Goal: Information Seeking & Learning: Learn about a topic

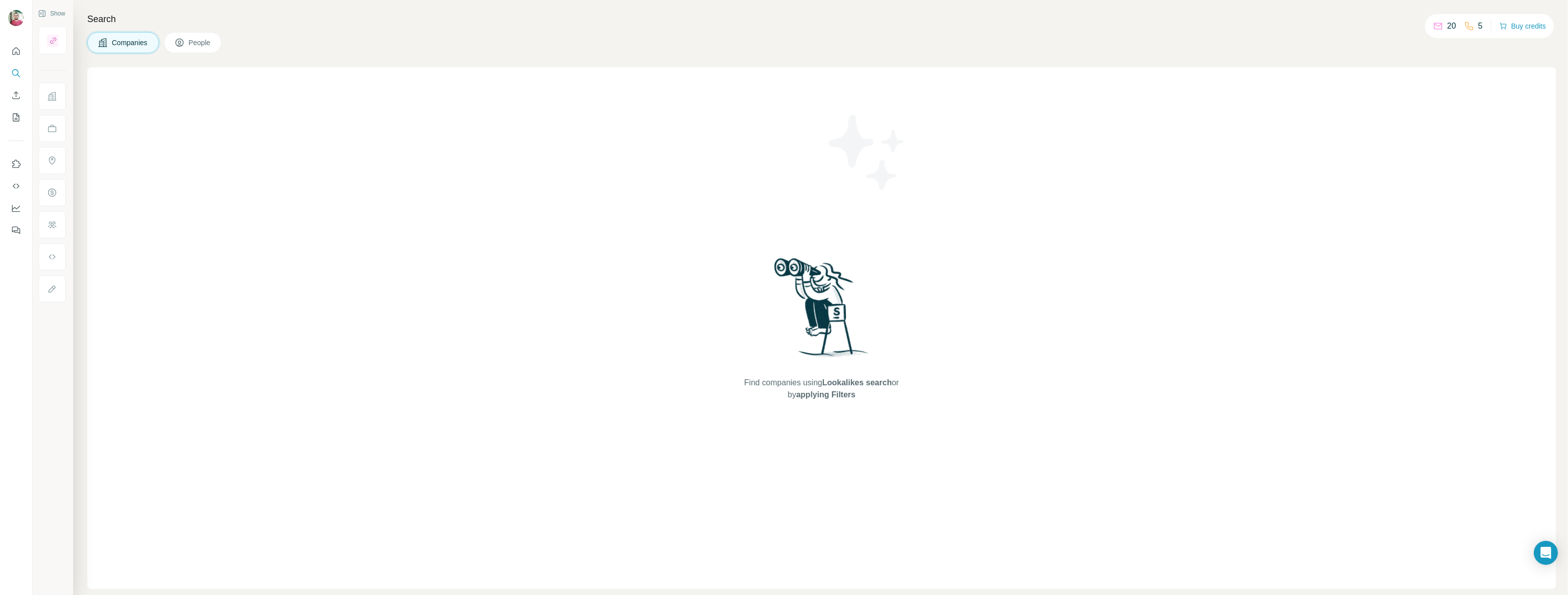
click at [203, 42] on span "People" at bounding box center [200, 43] width 23 height 10
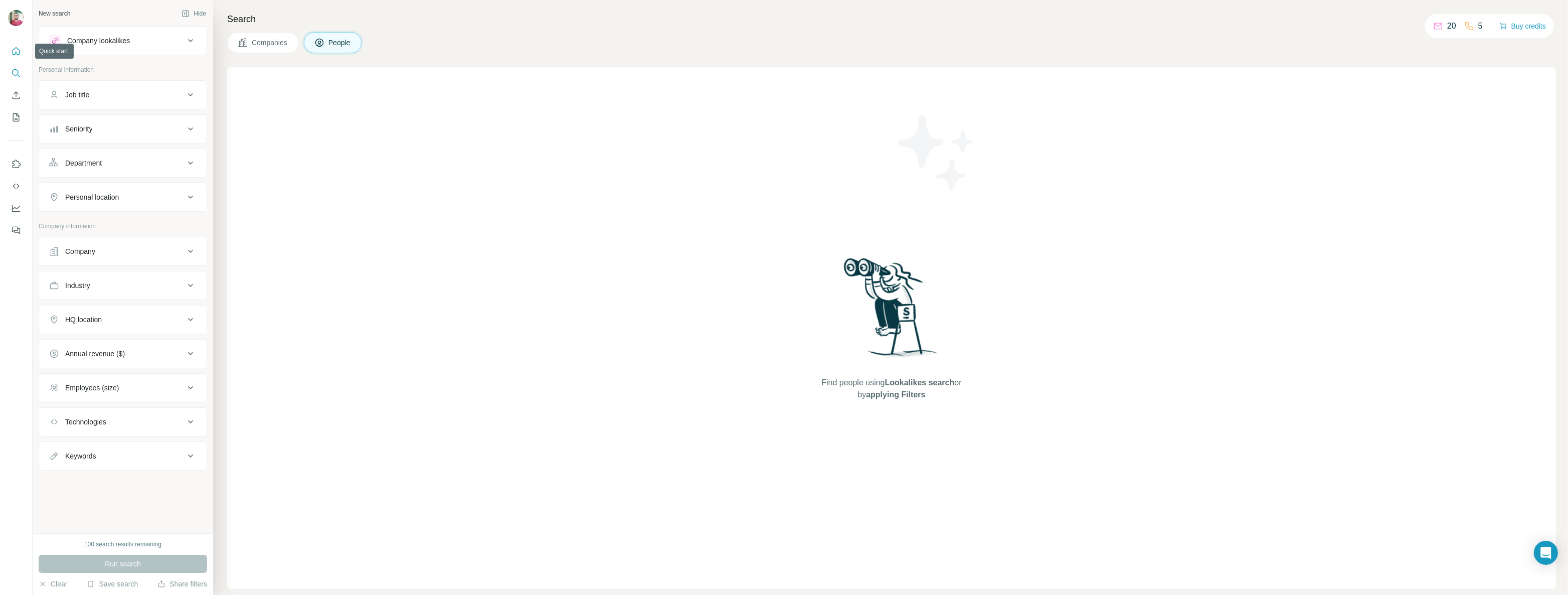
click at [16, 53] on icon "Quick start" at bounding box center [16, 51] width 10 height 10
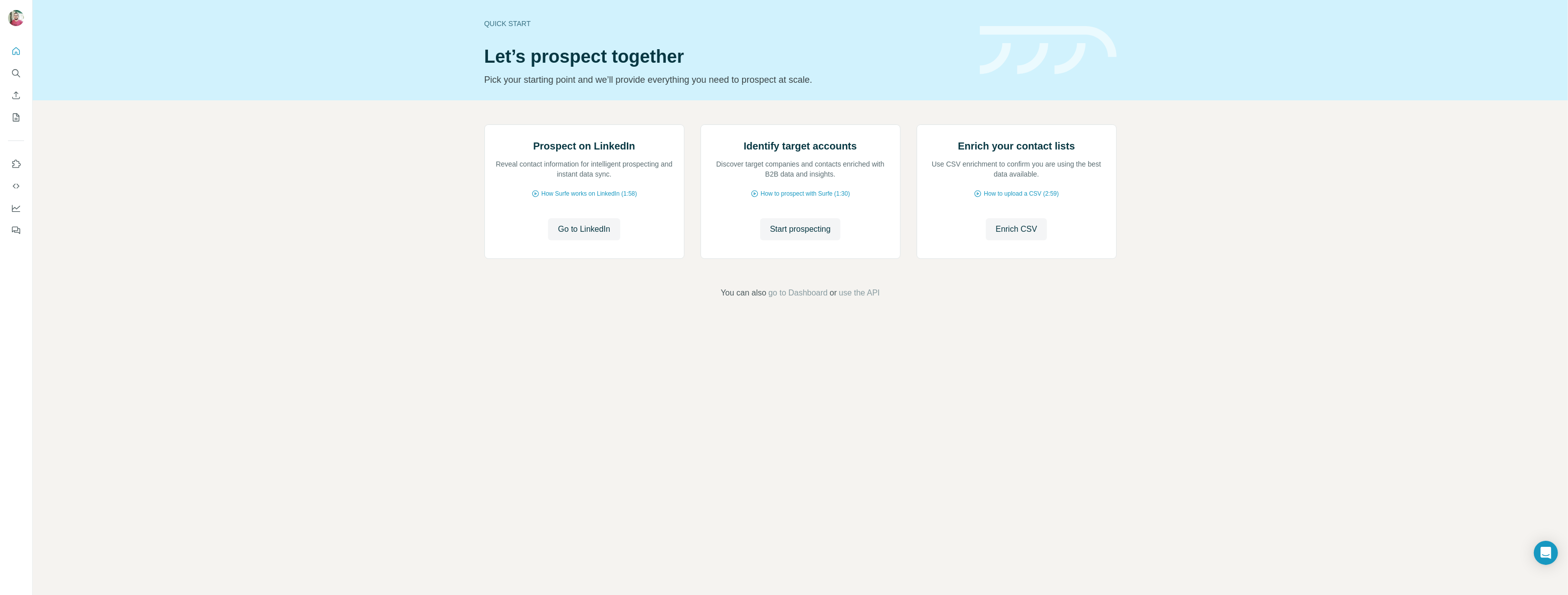
drag, startPoint x: 51, startPoint y: 103, endPoint x: 58, endPoint y: 97, distance: 9.2
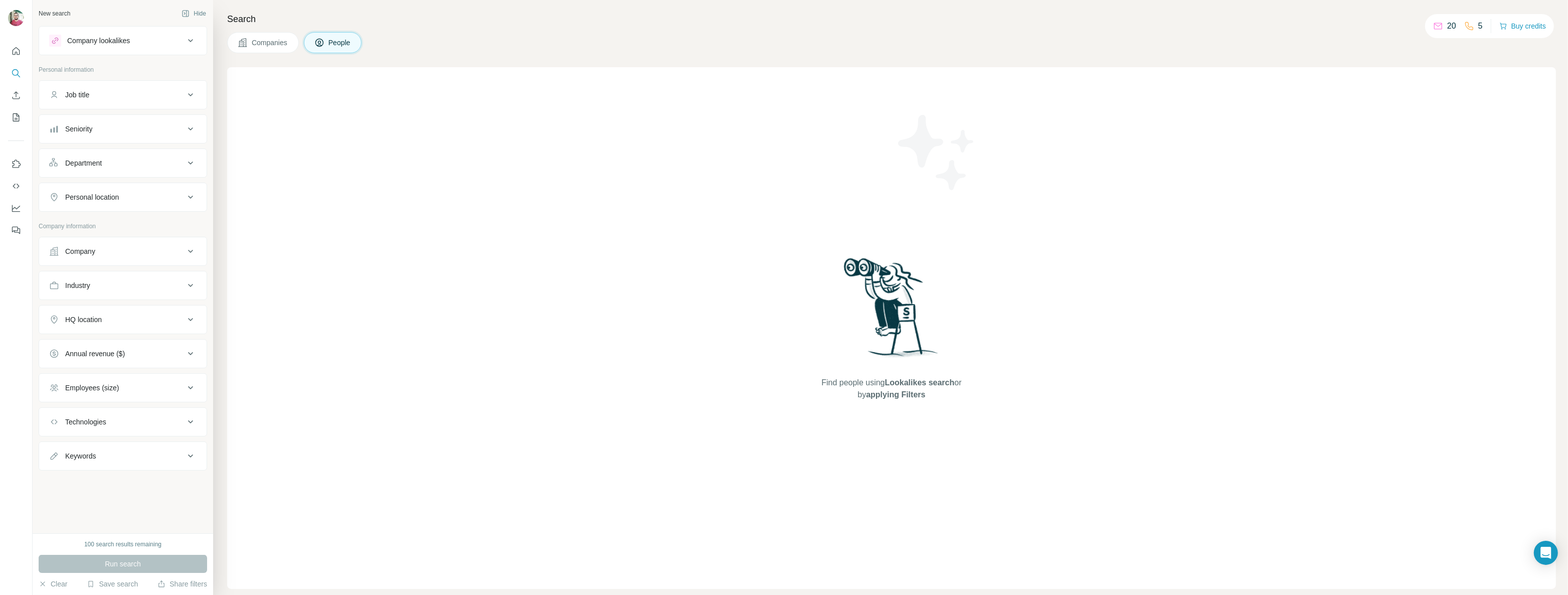
click at [333, 43] on span "People" at bounding box center [340, 43] width 23 height 10
click at [639, 306] on div "Find people using Lookalikes search or by applying Filters" at bounding box center [891, 328] width 1329 height 522
click at [115, 94] on div "Job title" at bounding box center [117, 94] width 135 height 10
click at [278, 40] on span "Companies" at bounding box center [270, 43] width 37 height 10
click at [412, 27] on div "Search Companies People Find companies using Lookalikes search or by applying F…" at bounding box center [891, 297] width 1355 height 595
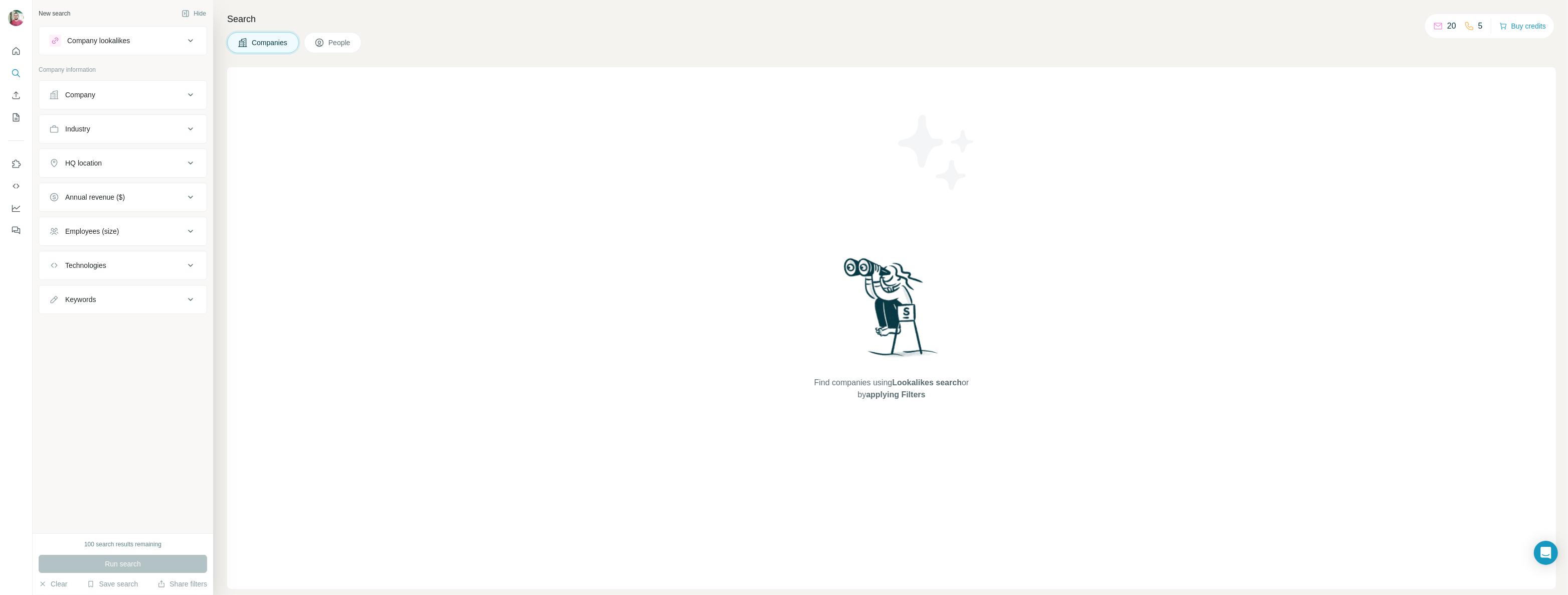
click at [339, 10] on div "Search Companies People Find companies using Lookalikes search or by applying F…" at bounding box center [891, 297] width 1355 height 595
click at [269, 20] on h4 "Search" at bounding box center [891, 19] width 1329 height 14
drag, startPoint x: 255, startPoint y: 19, endPoint x: 249, endPoint y: 20, distance: 6.1
click at [254, 19] on h4 "Search" at bounding box center [891, 19] width 1329 height 14
click at [249, 20] on h4 "Search" at bounding box center [891, 19] width 1329 height 14
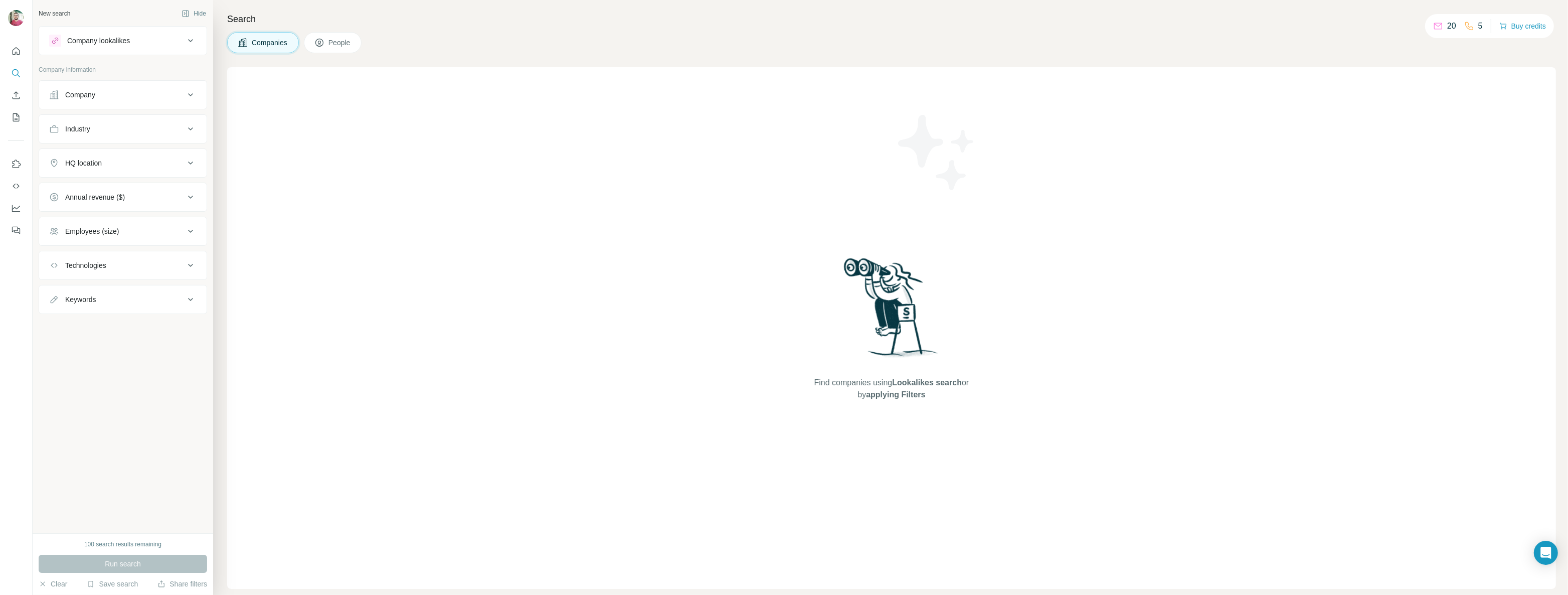
click at [247, 18] on h4 "Search" at bounding box center [891, 19] width 1329 height 14
click at [327, 50] on button "People" at bounding box center [333, 43] width 58 height 21
click at [254, 21] on h4 "Search" at bounding box center [891, 19] width 1329 height 14
click at [16, 49] on icon "Quick start" at bounding box center [16, 51] width 10 height 10
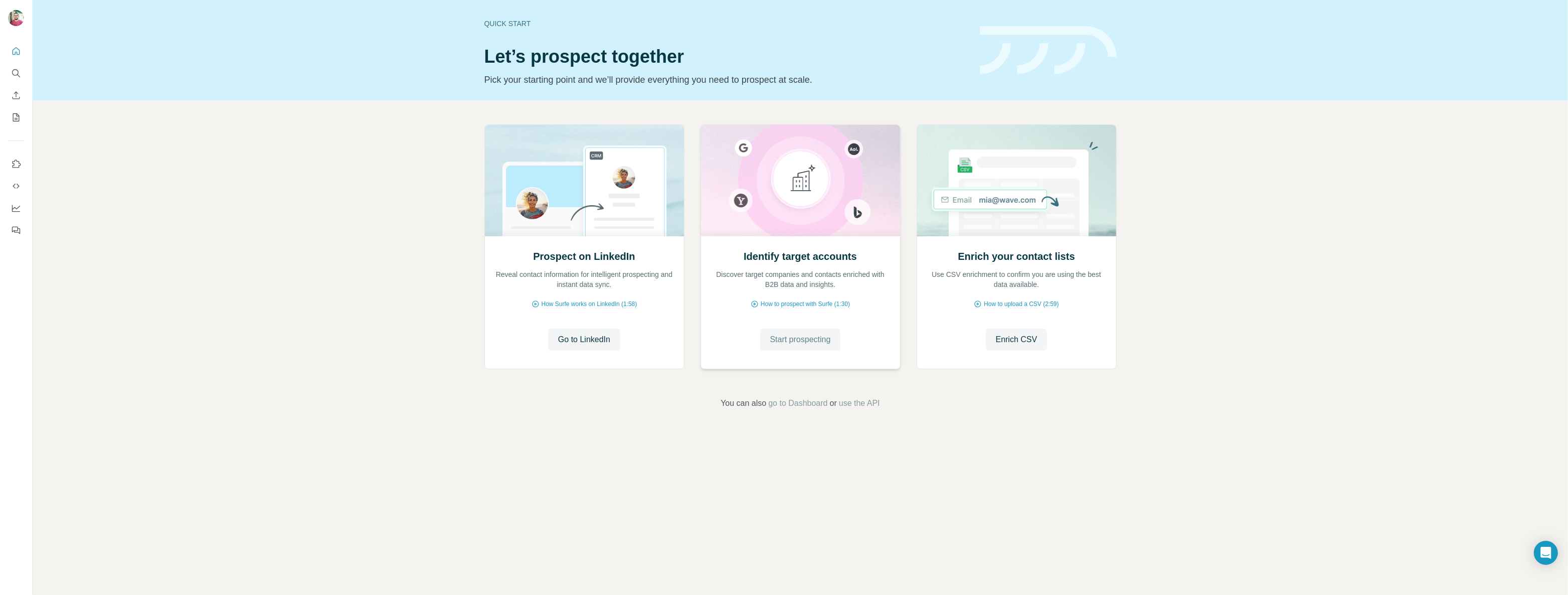
click at [803, 344] on span "Start prospecting" at bounding box center [800, 340] width 61 height 12
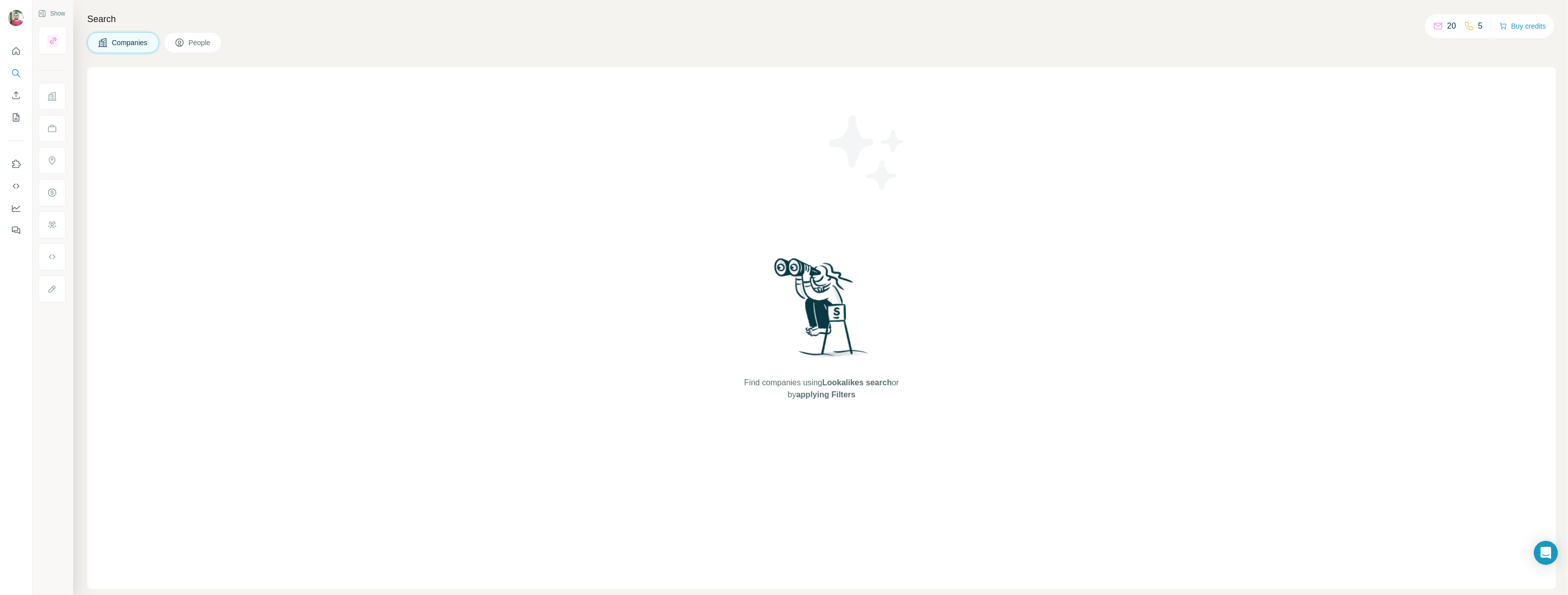
click at [200, 38] on span "People" at bounding box center [200, 43] width 23 height 10
